Goal: Entertainment & Leisure: Consume media (video, audio)

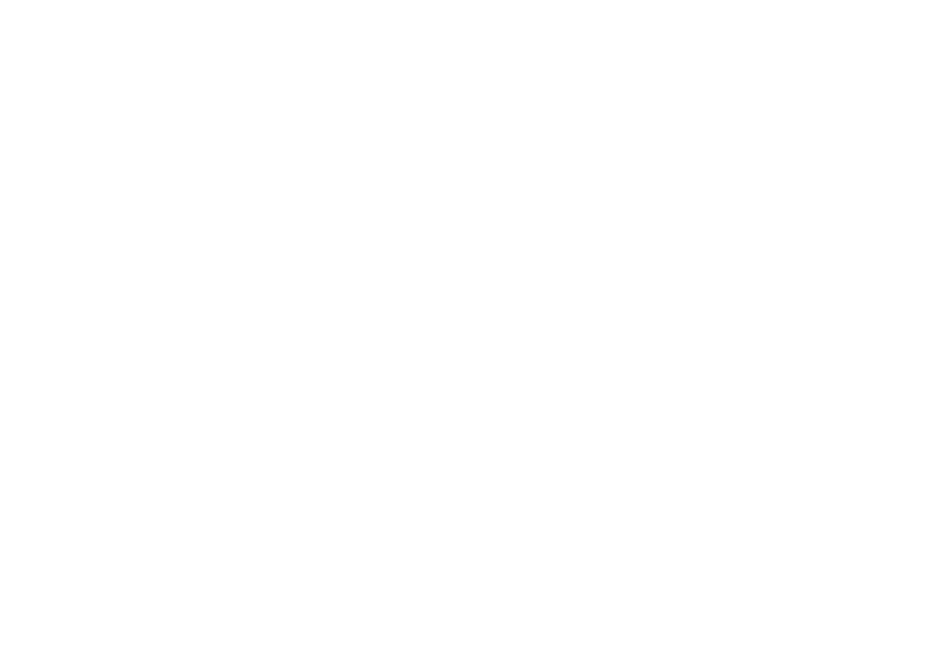
scroll to position [17, 0]
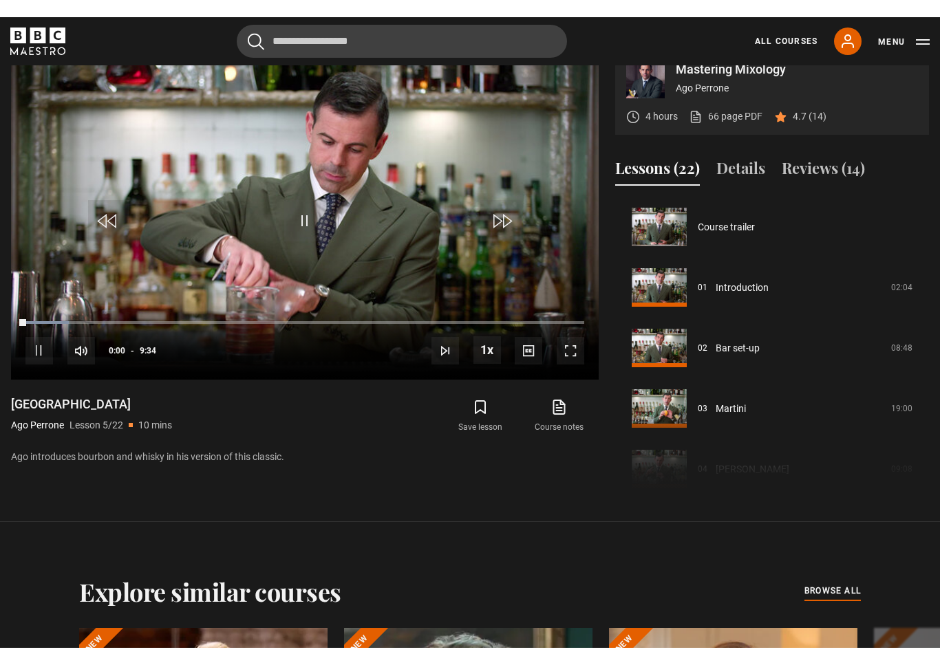
scroll to position [17, 0]
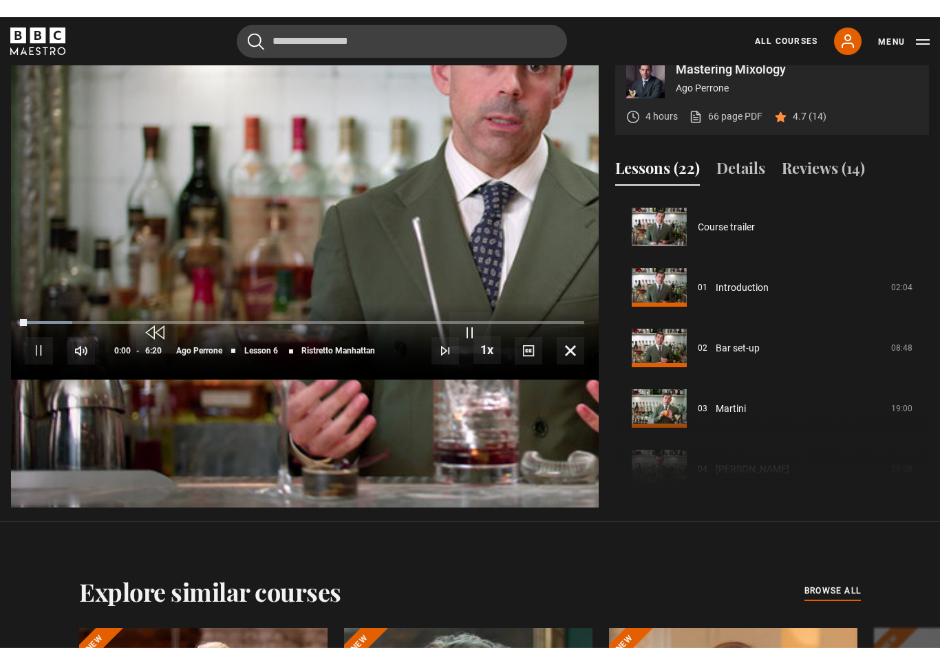
scroll to position [17, 0]
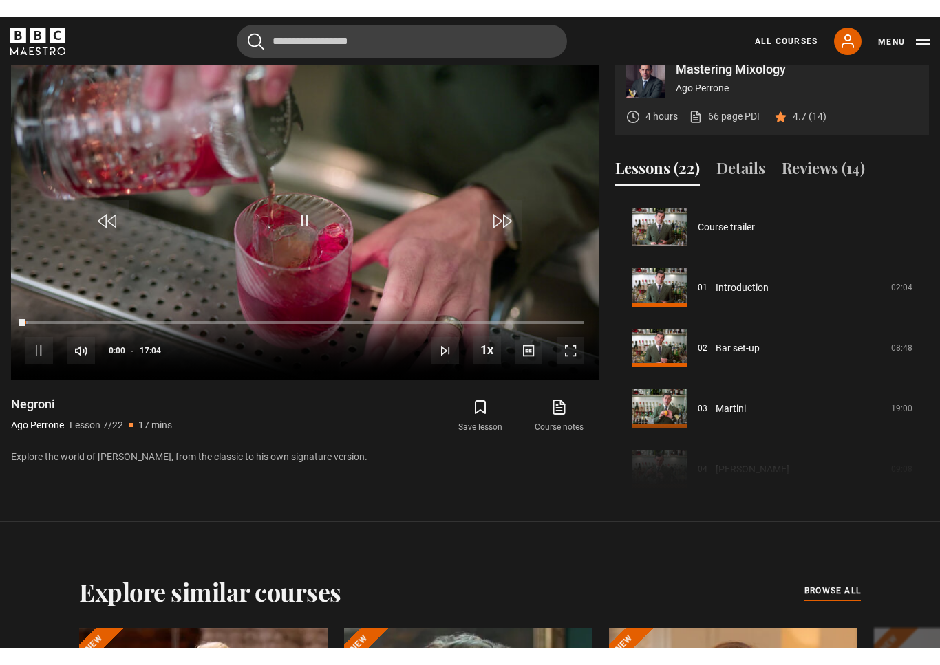
scroll to position [17, 0]
